Goal: Find specific page/section: Find specific page/section

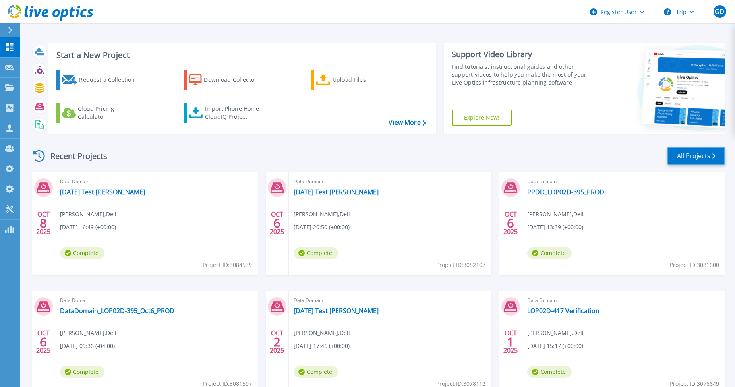
click at [694, 155] on link "All Projects" at bounding box center [697, 156] width 58 height 18
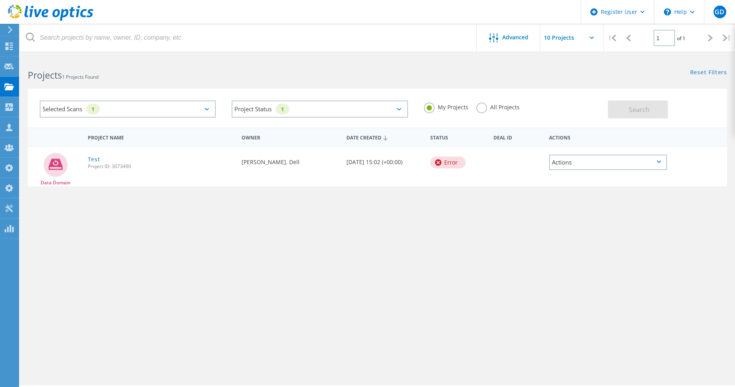
click at [481, 105] on label "All Projects" at bounding box center [498, 107] width 43 height 8
click at [0, 0] on input "All Projects" at bounding box center [0, 0] width 0 height 0
click at [635, 113] on span "Search" at bounding box center [639, 109] width 21 height 9
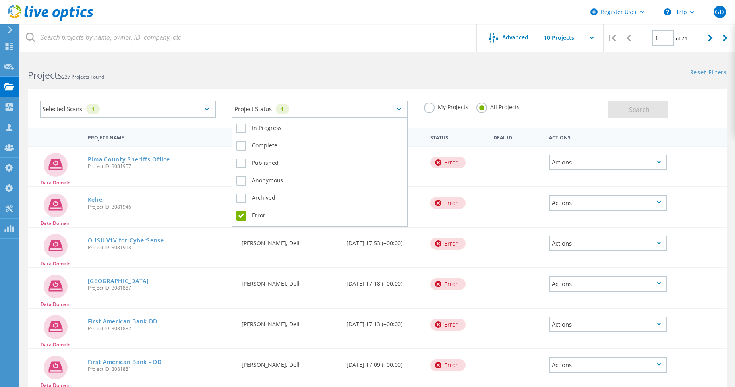
click at [283, 108] on div "1" at bounding box center [283, 109] width 14 height 11
click at [241, 217] on label "Error" at bounding box center [319, 216] width 167 height 10
click at [0, 0] on input "Error" at bounding box center [0, 0] width 0 height 0
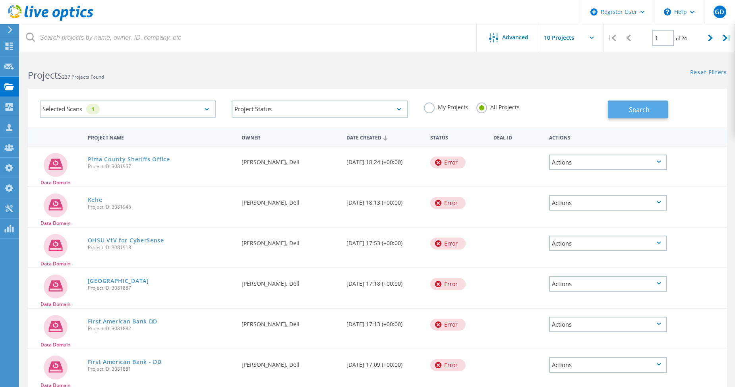
click at [632, 111] on span "Search" at bounding box center [639, 109] width 21 height 9
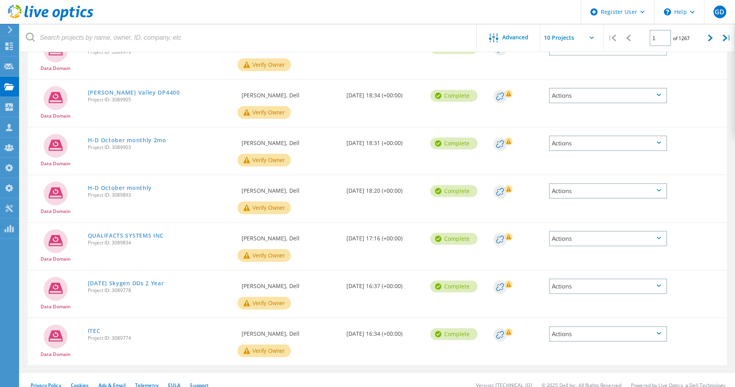
scroll to position [260, 0]
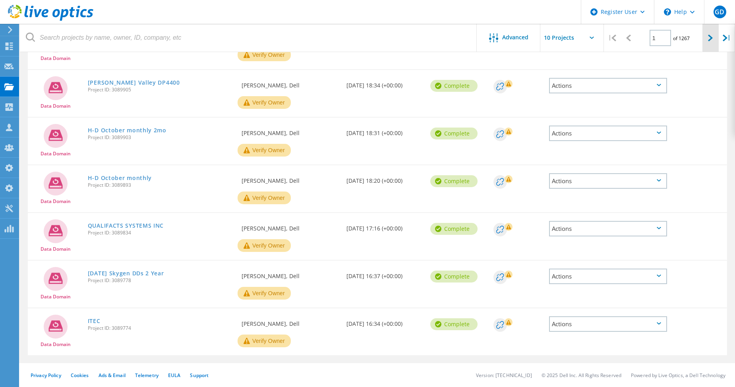
click at [714, 38] on div at bounding box center [711, 38] width 16 height 28
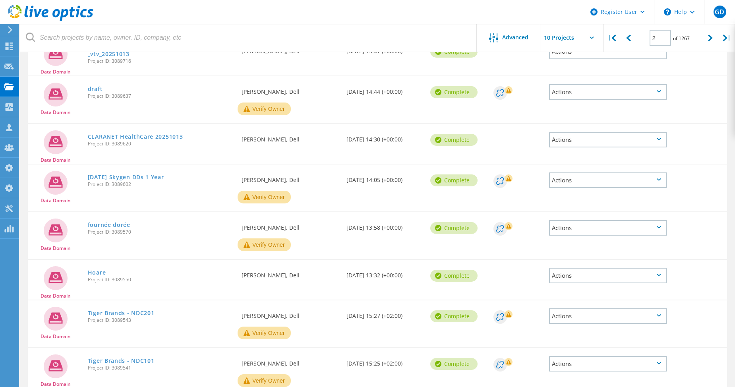
scroll to position [238, 0]
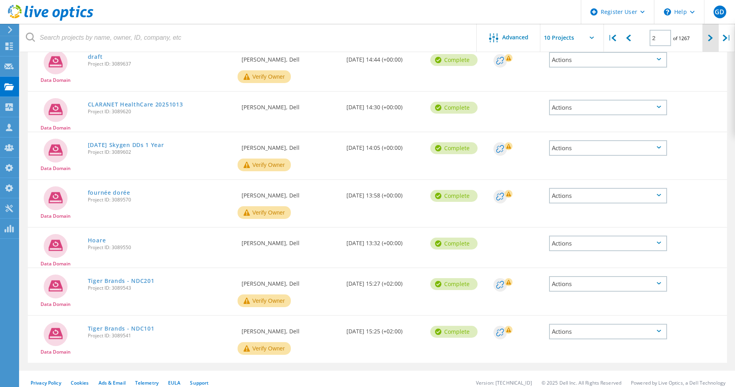
click at [709, 39] on icon at bounding box center [710, 38] width 5 height 7
type input "3"
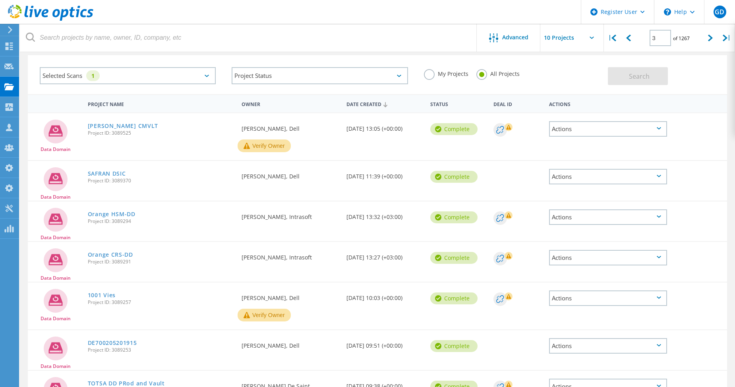
scroll to position [0, 0]
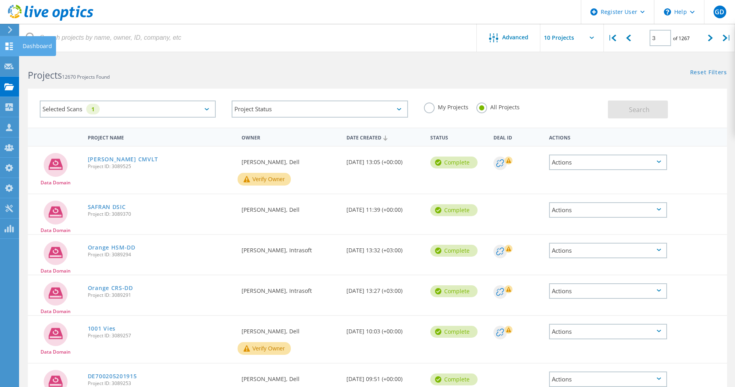
click at [10, 50] on use at bounding box center [10, 47] width 8 height 8
